Goal: Check status

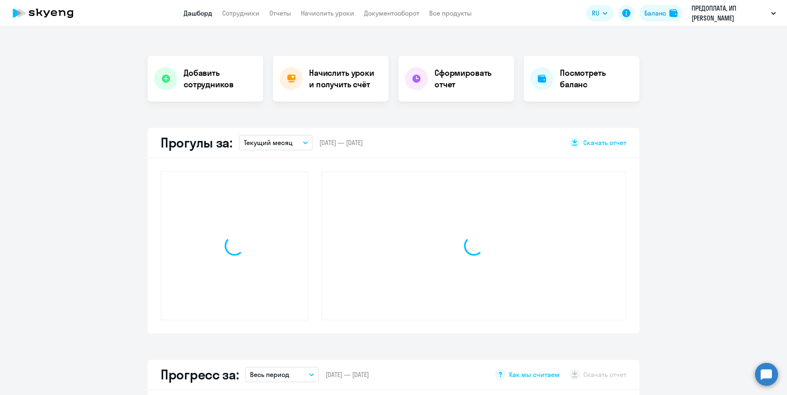
scroll to position [139, 0]
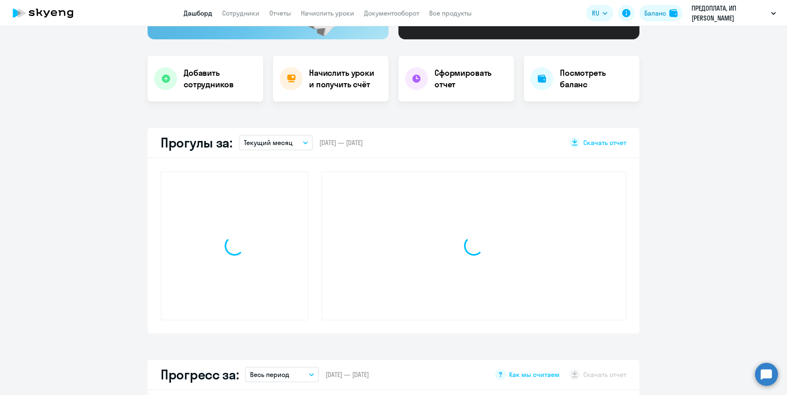
select select "30"
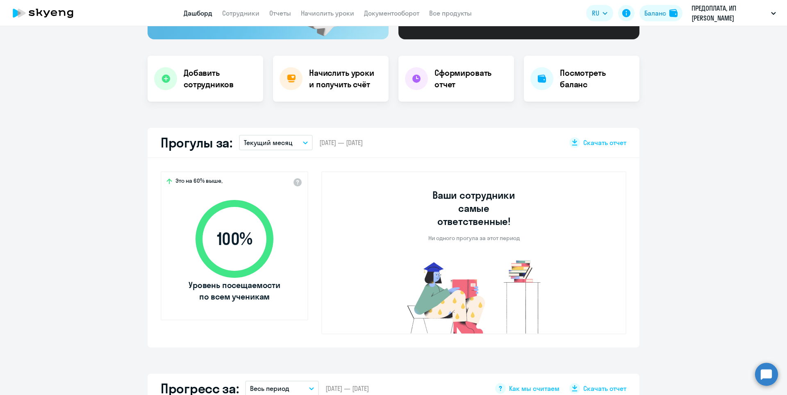
click at [284, 142] on p "Текущий месяц" at bounding box center [268, 143] width 49 height 10
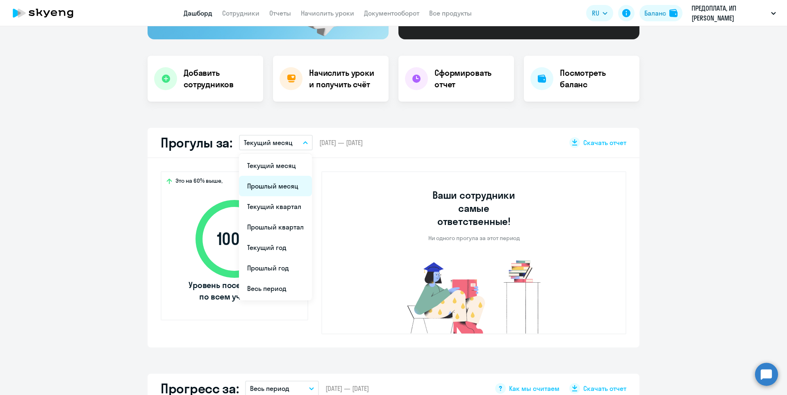
click at [275, 185] on li "Прошлый месяц" at bounding box center [275, 186] width 73 height 20
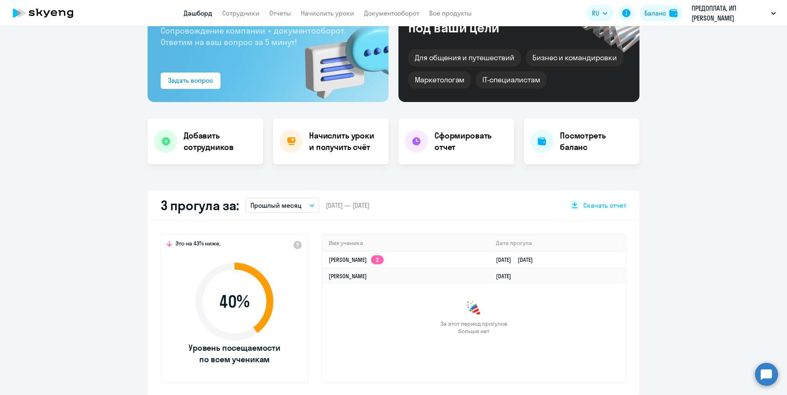
scroll to position [0, 0]
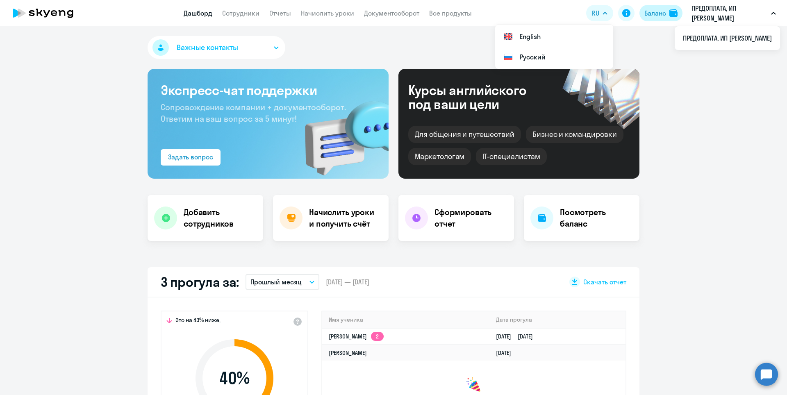
click at [655, 16] on div "Баланс" at bounding box center [655, 13] width 22 height 10
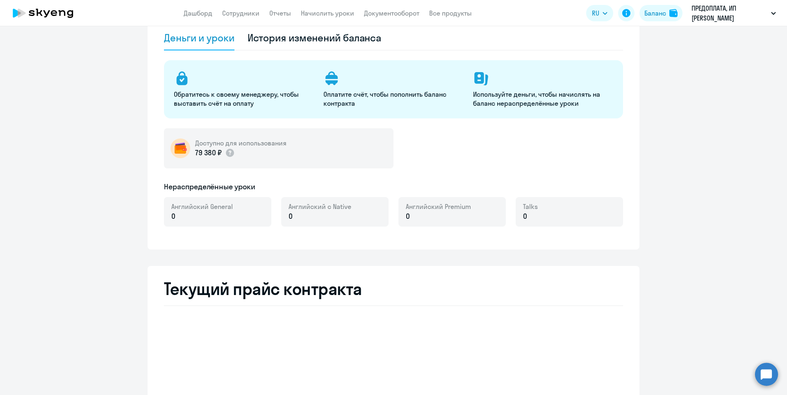
scroll to position [164, 0]
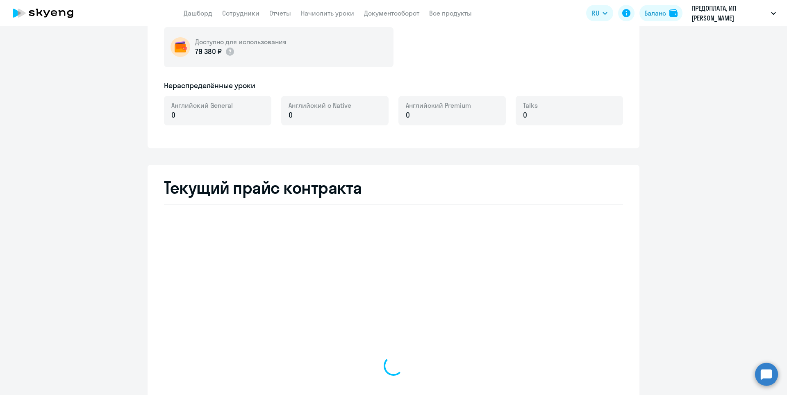
select select "english_adult_not_native_speaker"
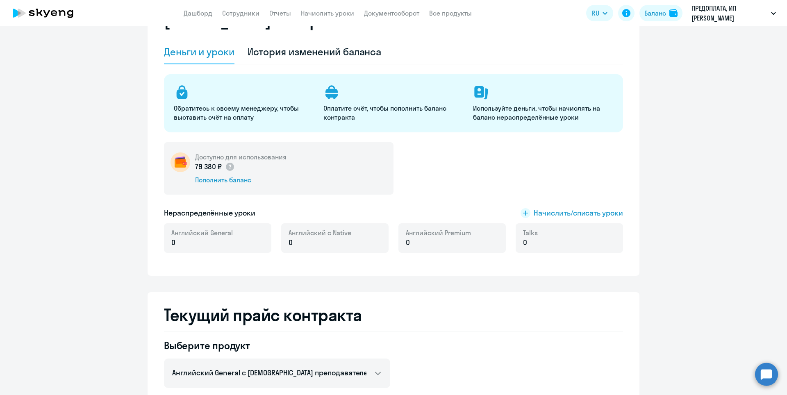
scroll to position [0, 0]
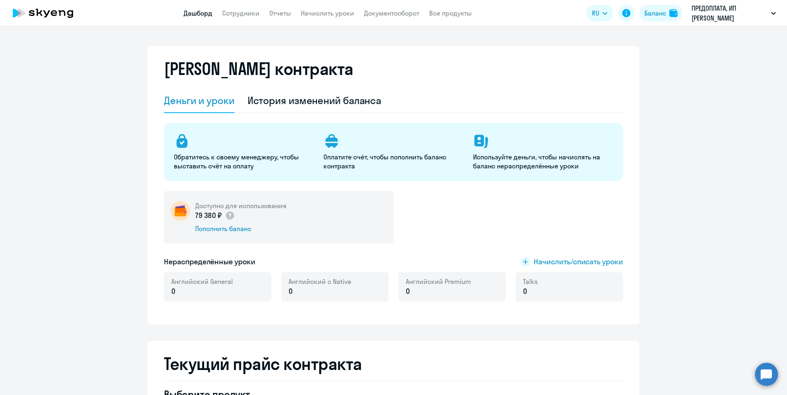
click at [196, 11] on link "Дашборд" at bounding box center [198, 13] width 29 height 8
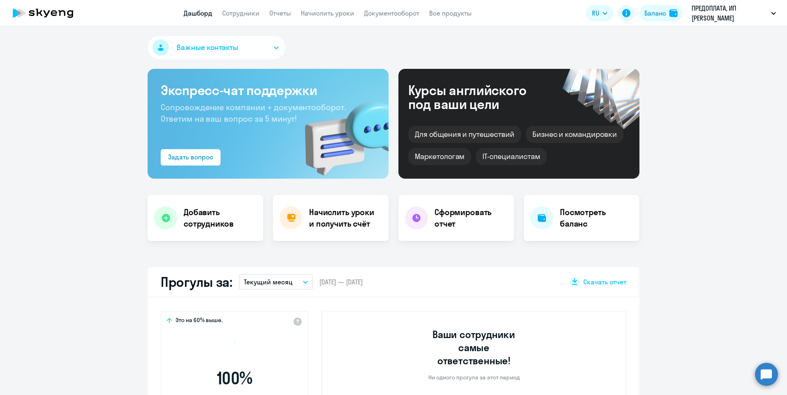
select select "30"
